Goal: Task Accomplishment & Management: Use online tool/utility

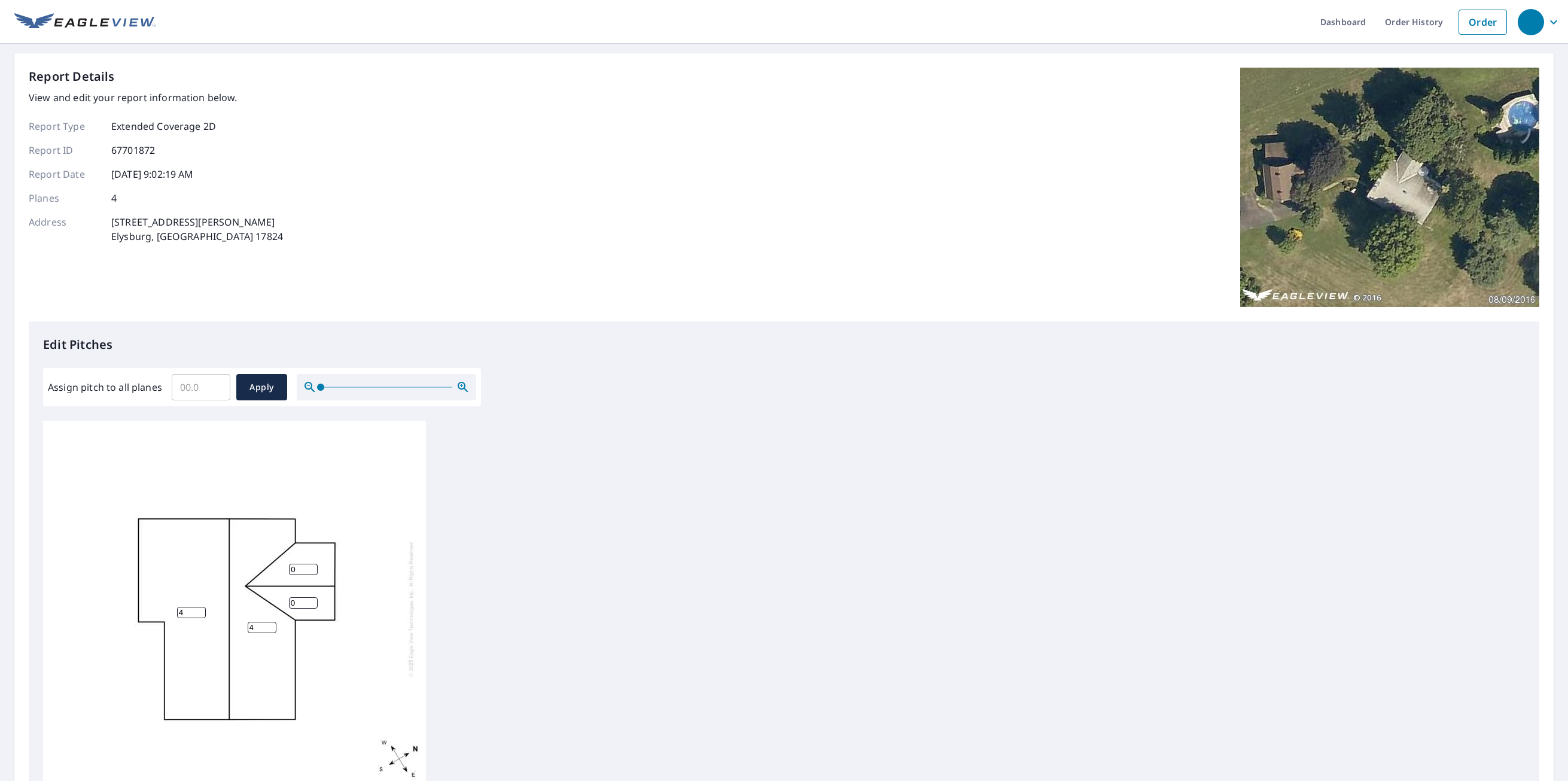
scroll to position [158, 0]
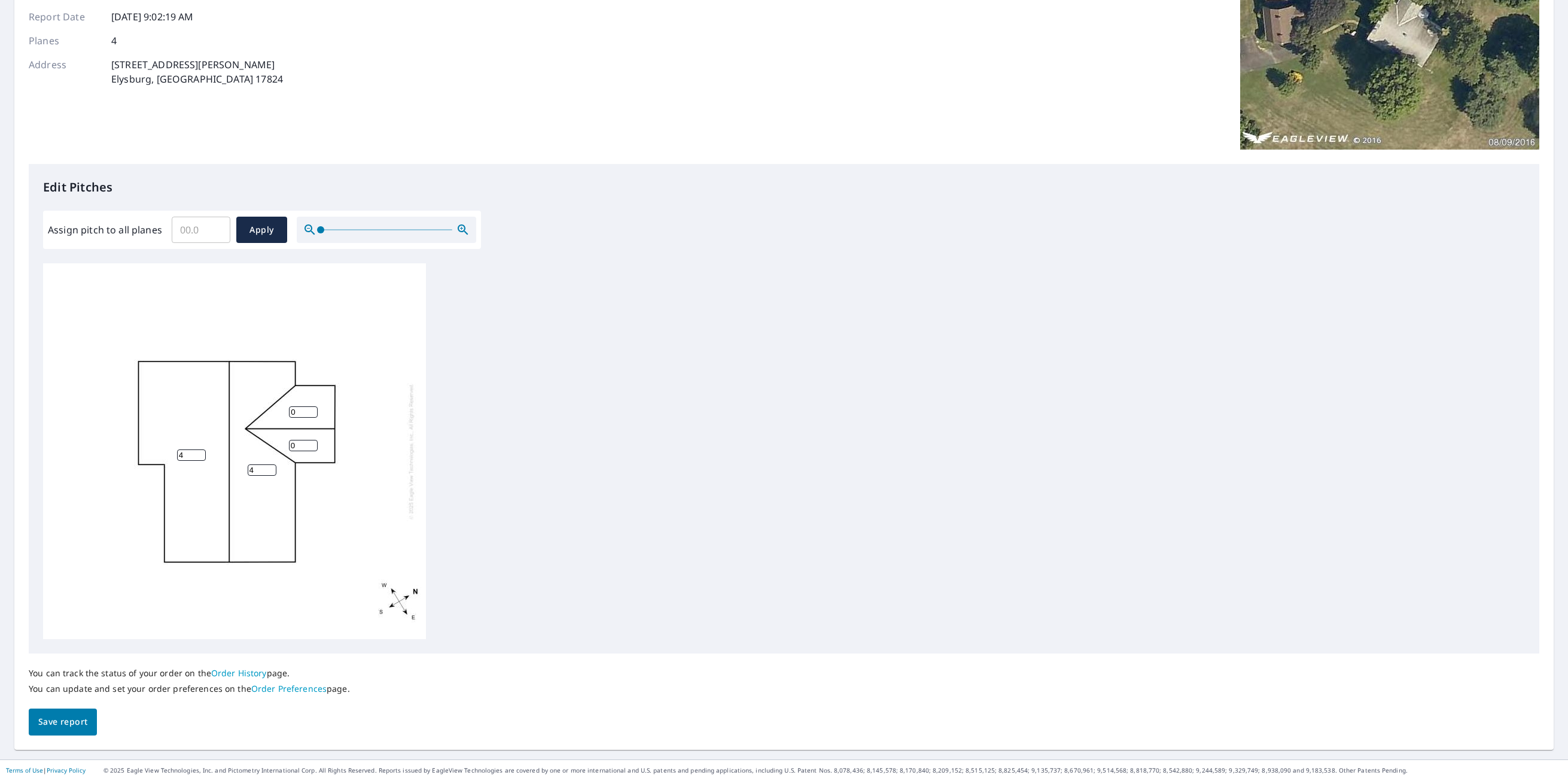
click at [298, 449] on input "0" at bounding box center [303, 446] width 29 height 11
drag, startPoint x: 0, startPoint y: 0, endPoint x: 298, endPoint y: 448, distance: 538.1
click at [298, 448] on input "0" at bounding box center [303, 446] width 29 height 11
type input "6"
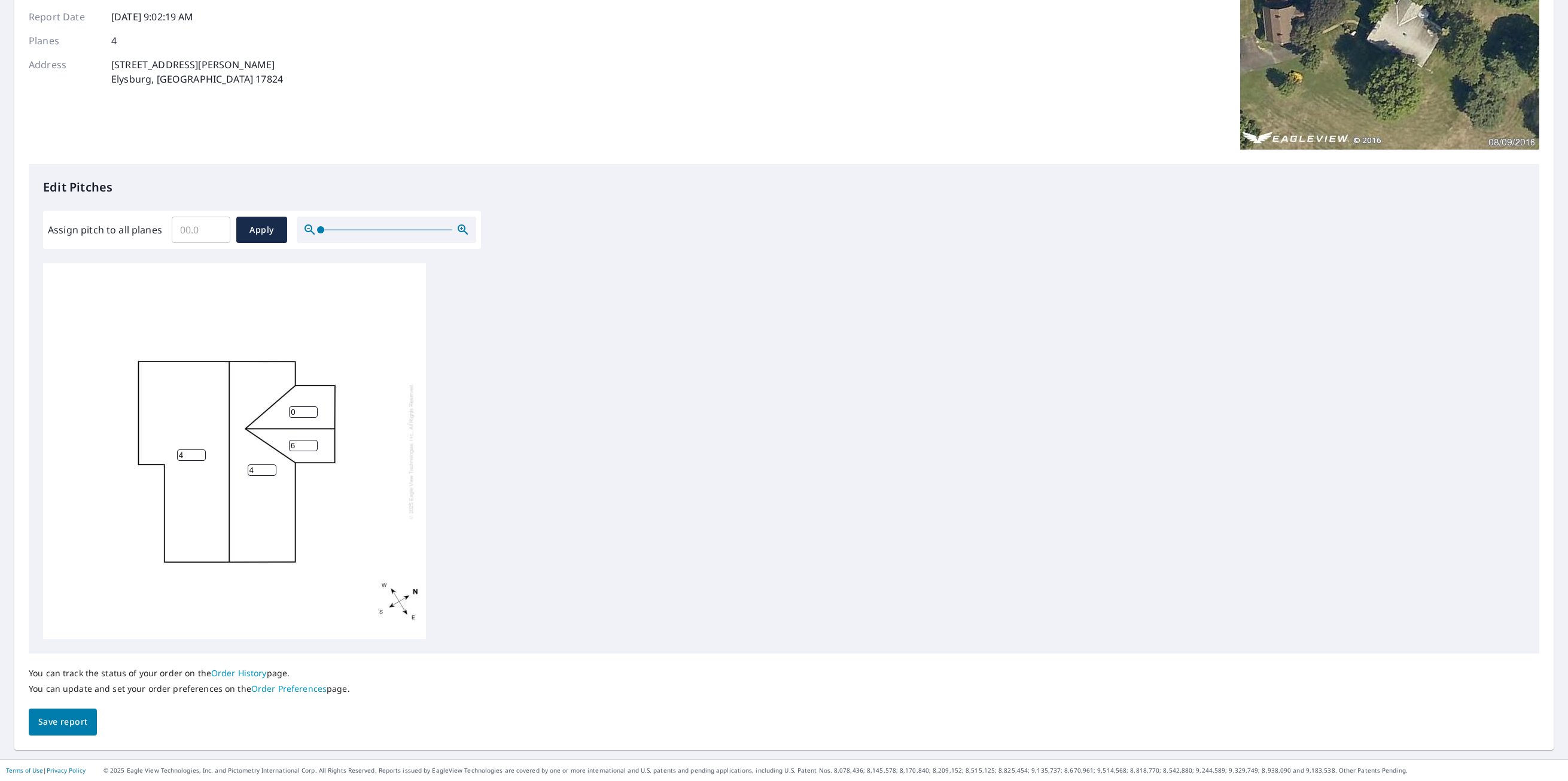
click at [295, 413] on input "0" at bounding box center [303, 412] width 29 height 11
type input "6"
click at [69, 717] on span "Save report" at bounding box center [63, 721] width 49 height 15
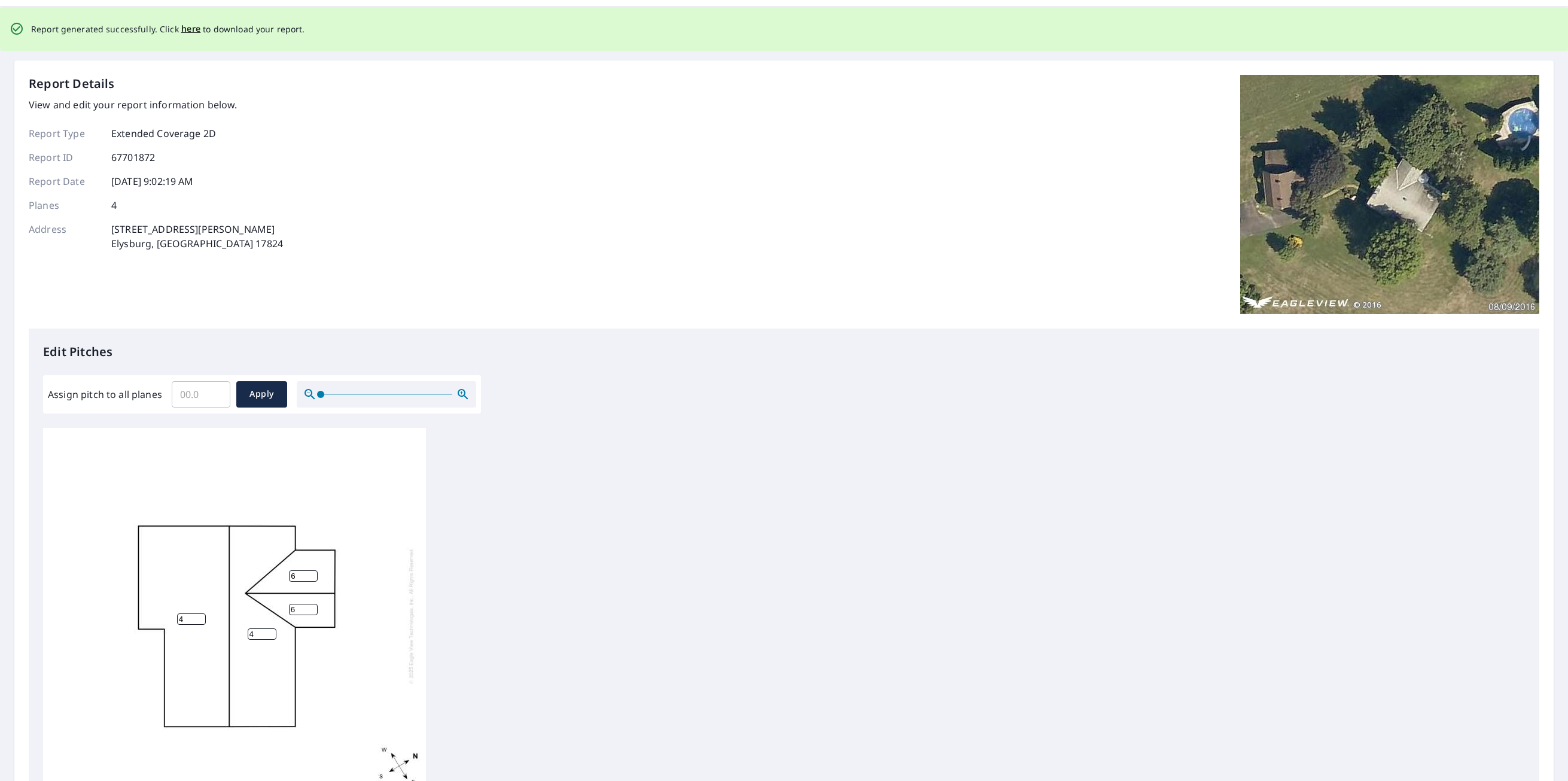
scroll to position [0, 0]
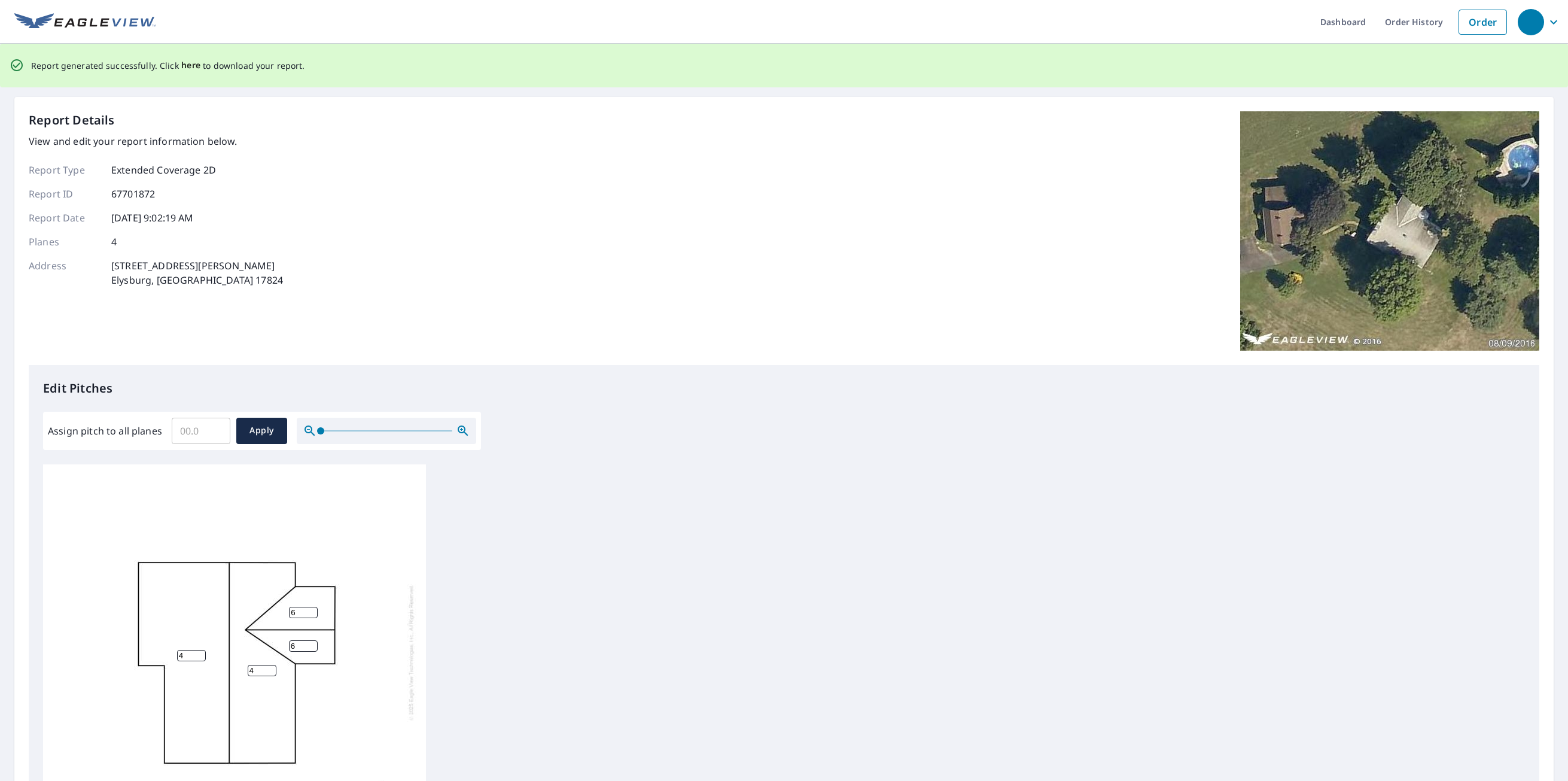
click at [191, 59] on span "here" at bounding box center [191, 65] width 20 height 15
